Goal: Information Seeking & Learning: Learn about a topic

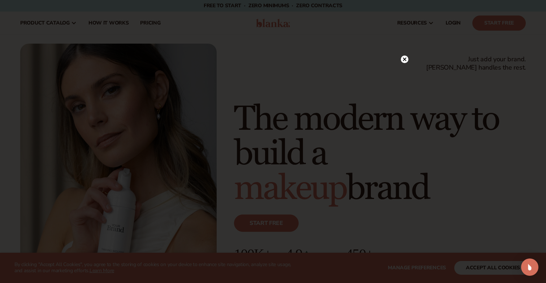
click at [403, 60] on icon at bounding box center [405, 60] width 4 height 4
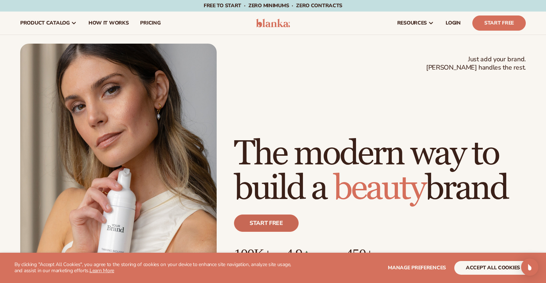
click at [277, 218] on link "Start free" at bounding box center [266, 223] width 65 height 17
click at [108, 25] on span "How It Works" at bounding box center [108, 23] width 40 height 6
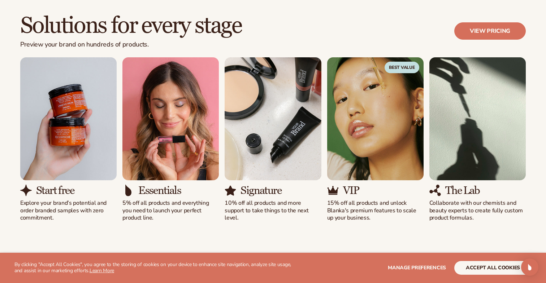
scroll to position [451, 0]
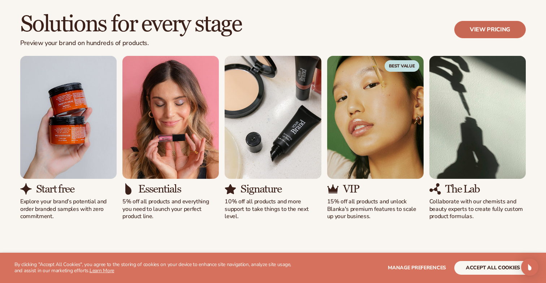
click at [496, 32] on link "View pricing" at bounding box center [489, 29] width 71 height 17
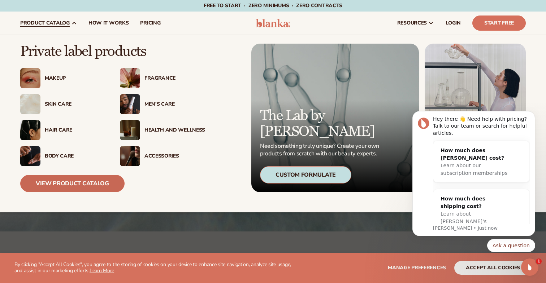
click at [82, 183] on link "View Product Catalog" at bounding box center [72, 183] width 104 height 17
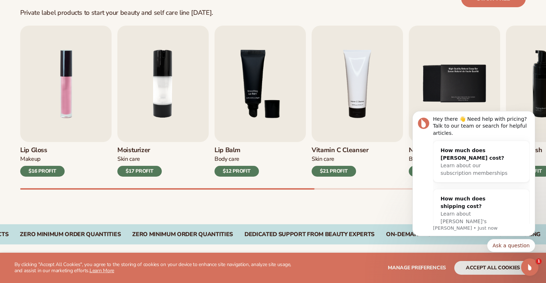
click at [49, 174] on div "$16 PROFIT" at bounding box center [42, 171] width 44 height 11
click at [58, 97] on img "1 / 9" at bounding box center [65, 84] width 91 height 117
click at [64, 97] on img "1 / 9" at bounding box center [65, 84] width 91 height 117
click at [46, 100] on img "1 / 9" at bounding box center [65, 84] width 91 height 117
click at [71, 90] on img "1 / 9" at bounding box center [65, 84] width 91 height 117
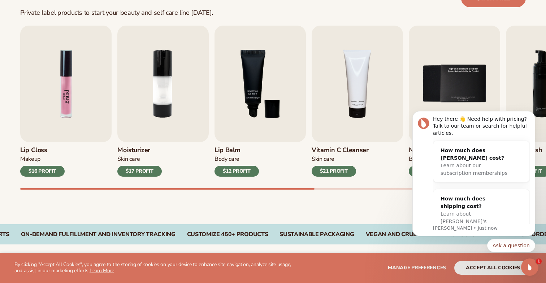
click at [71, 90] on img "1 / 9" at bounding box center [65, 84] width 91 height 117
click at [67, 65] on img "1 / 9" at bounding box center [65, 84] width 91 height 117
click at [65, 92] on img "1 / 9" at bounding box center [65, 84] width 91 height 117
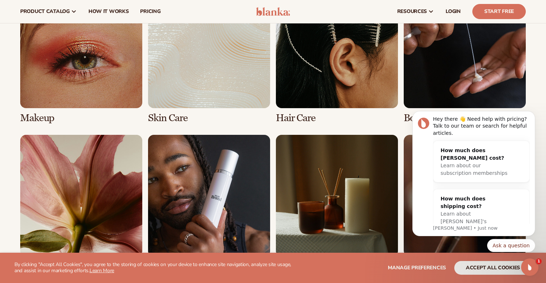
scroll to position [536, 0]
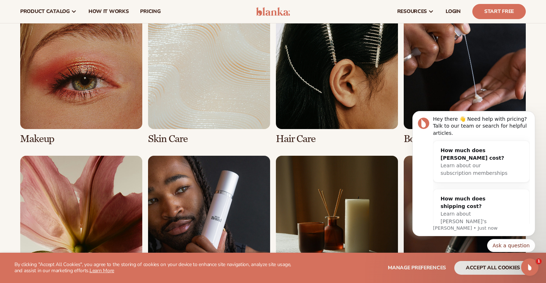
click at [102, 79] on link "1 / 8" at bounding box center [81, 76] width 122 height 138
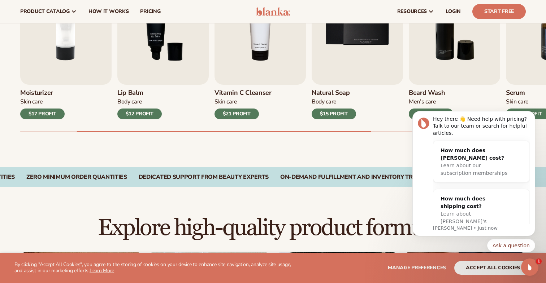
scroll to position [269, 0]
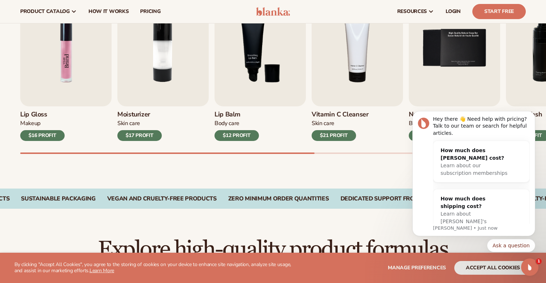
click at [57, 77] on img "1 / 9" at bounding box center [65, 48] width 91 height 117
click at [70, 65] on img "1 / 9" at bounding box center [65, 48] width 91 height 117
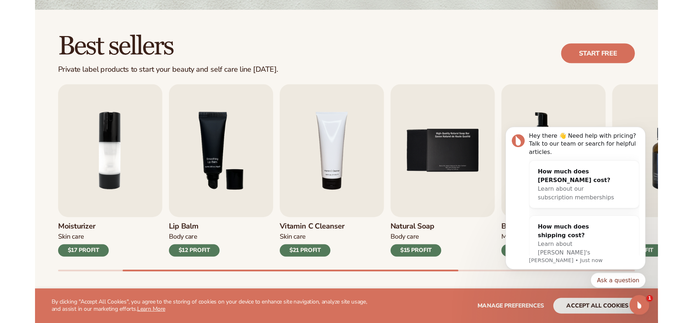
scroll to position [191, 0]
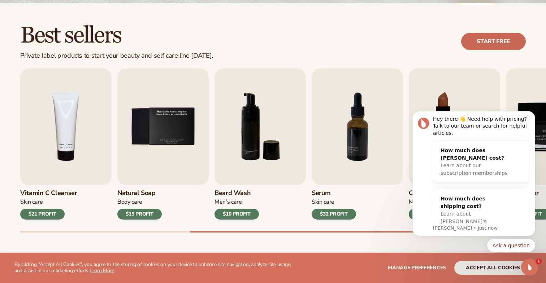
click at [491, 40] on link "Start free" at bounding box center [493, 41] width 65 height 17
